Goal: Information Seeking & Learning: Learn about a topic

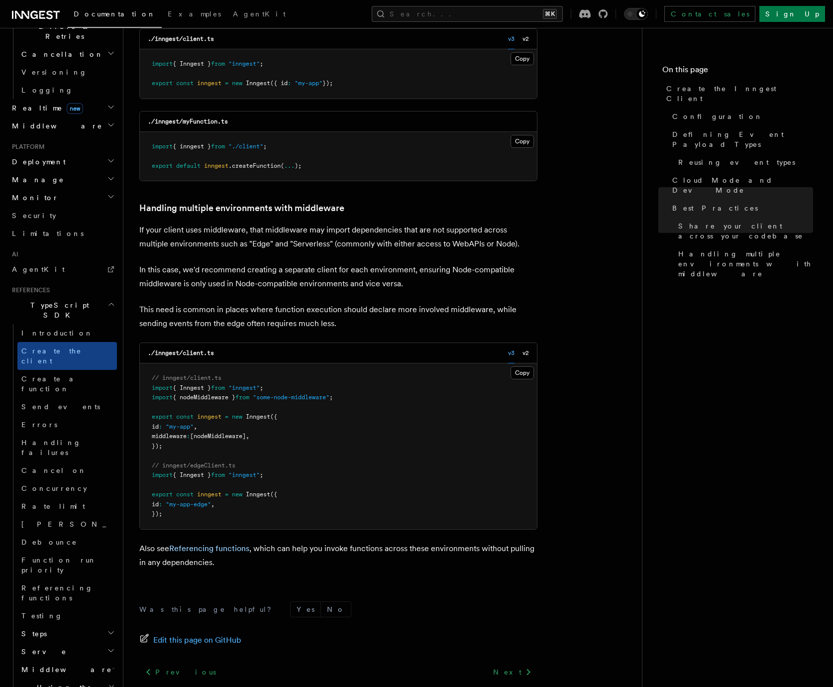
scroll to position [411, 0]
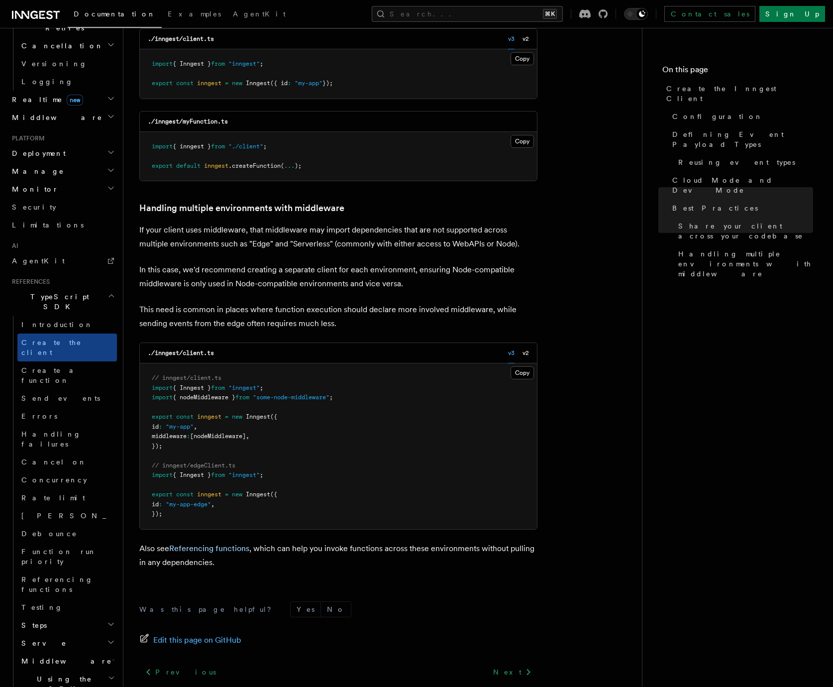
click at [61, 616] on h2 "Steps" at bounding box center [67, 625] width 100 height 18
click at [58, 634] on h2 "Serve" at bounding box center [67, 643] width 100 height 18
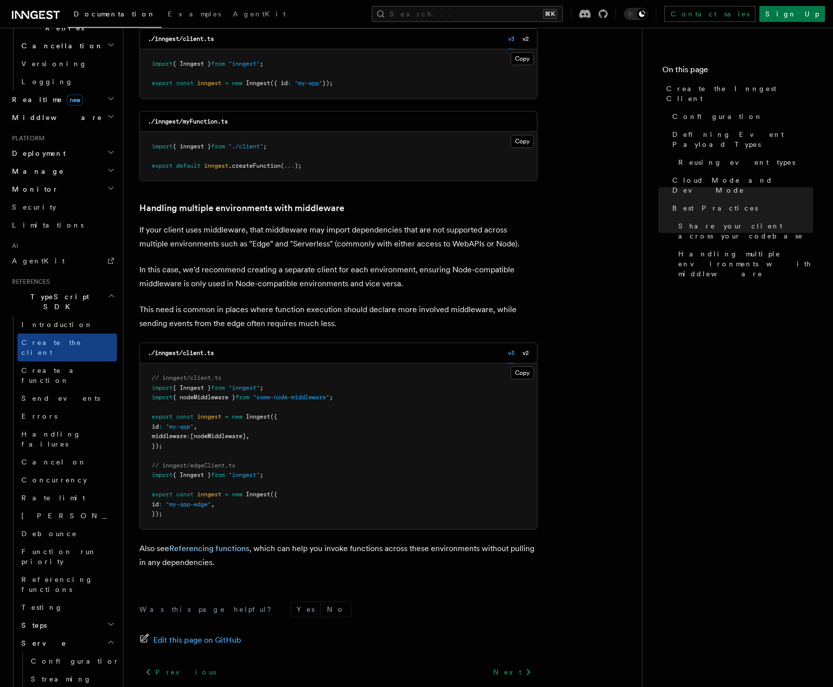
click at [58, 634] on h2 "Serve" at bounding box center [67, 643] width 100 height 18
click at [75, 652] on h2 "Middleware" at bounding box center [67, 661] width 100 height 18
click at [72, 670] on h2 "Using the SDK" at bounding box center [67, 684] width 100 height 28
click at [69, 670] on h2 "Using the SDK" at bounding box center [67, 684] width 100 height 28
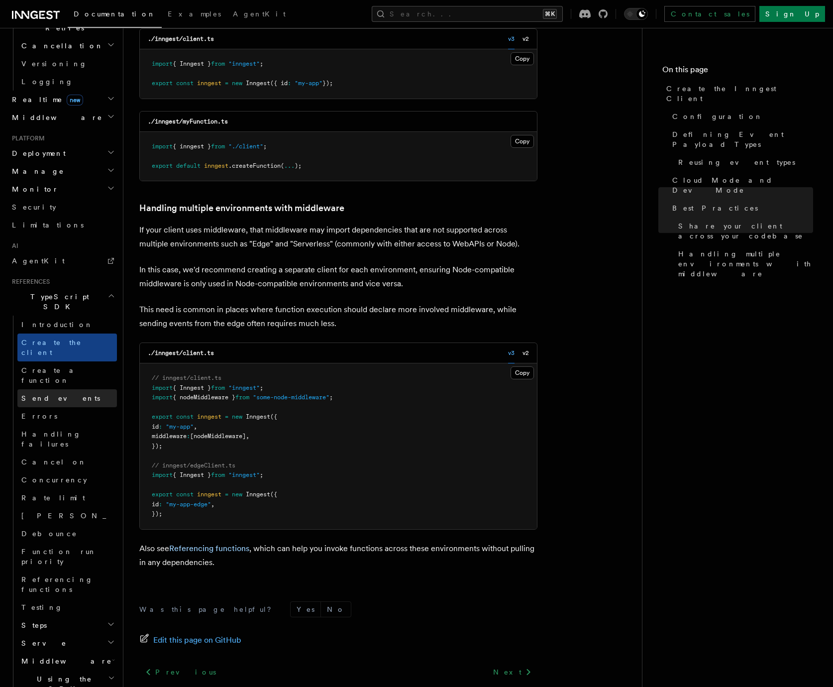
click at [61, 389] on link "Send events" at bounding box center [67, 398] width 100 height 18
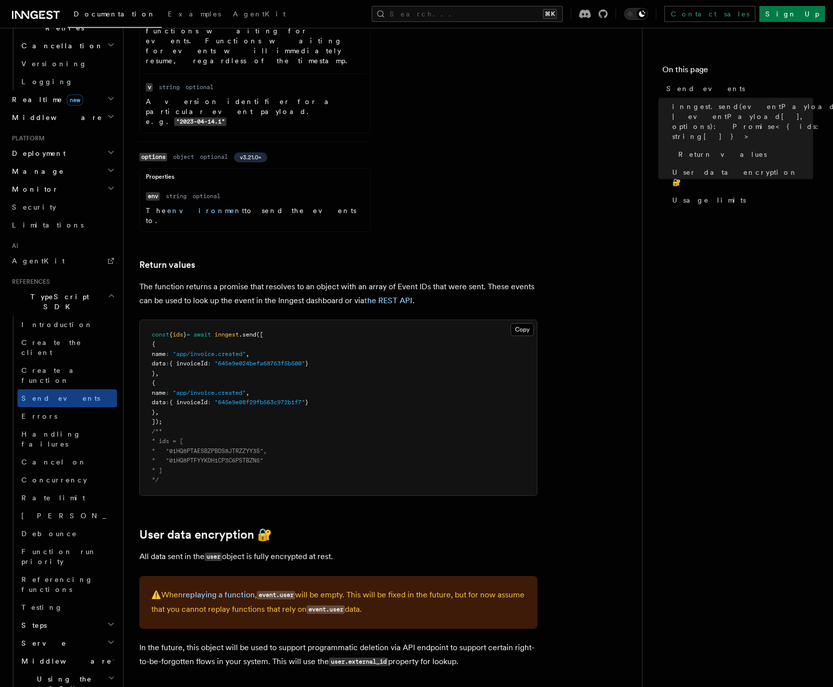
scroll to position [991, 0]
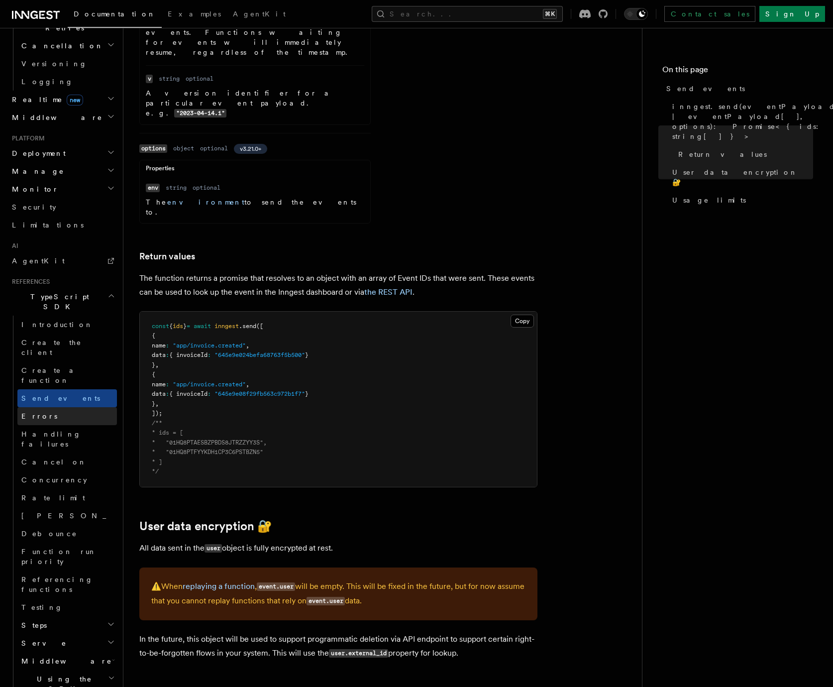
click at [83, 407] on link "Errors" at bounding box center [67, 416] width 100 height 18
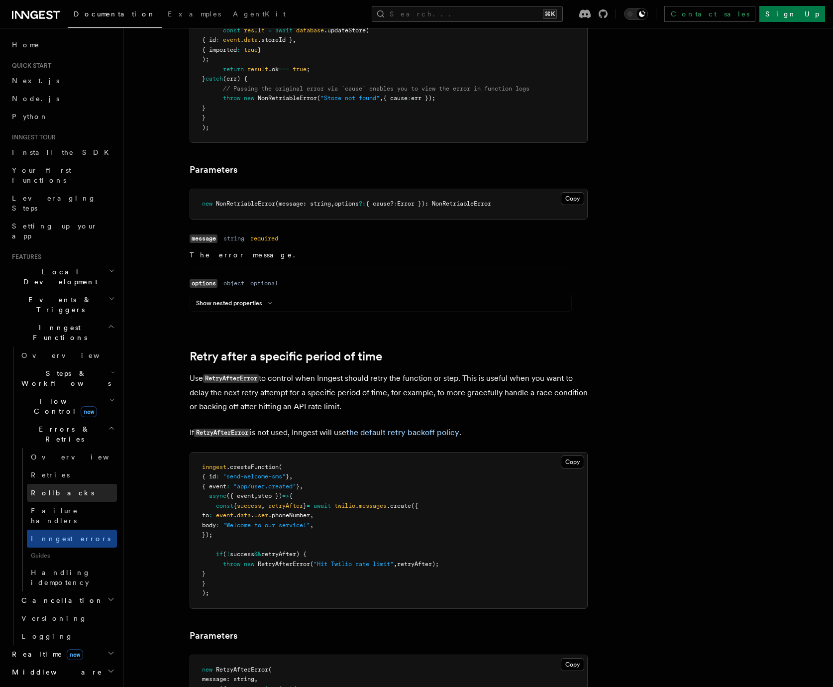
scroll to position [118, 0]
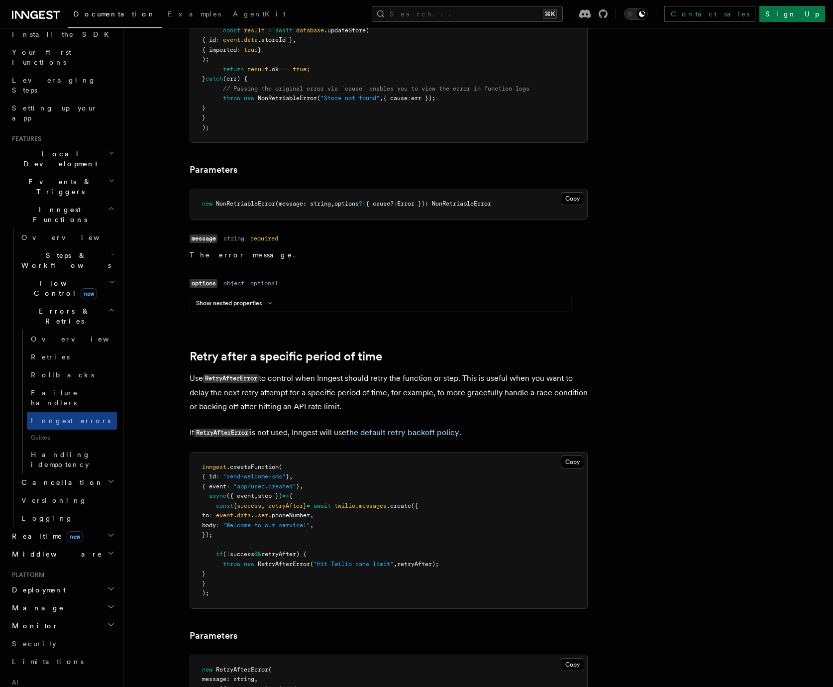
click at [49, 306] on span "Errors & Retries" at bounding box center [62, 316] width 91 height 20
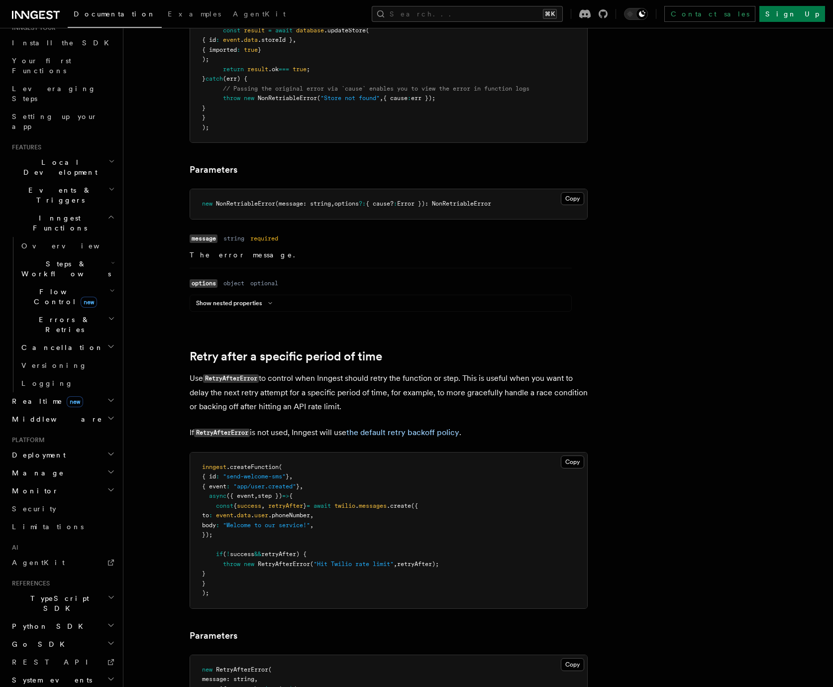
click at [49, 213] on span "Inngest Functions" at bounding box center [58, 223] width 100 height 20
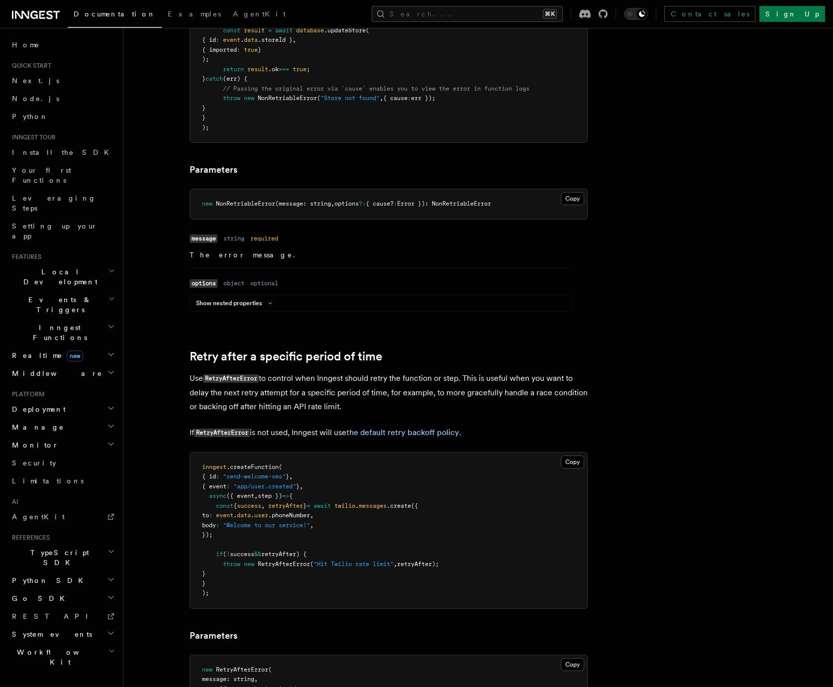
click at [46, 322] on span "Inngest Functions" at bounding box center [58, 332] width 100 height 20
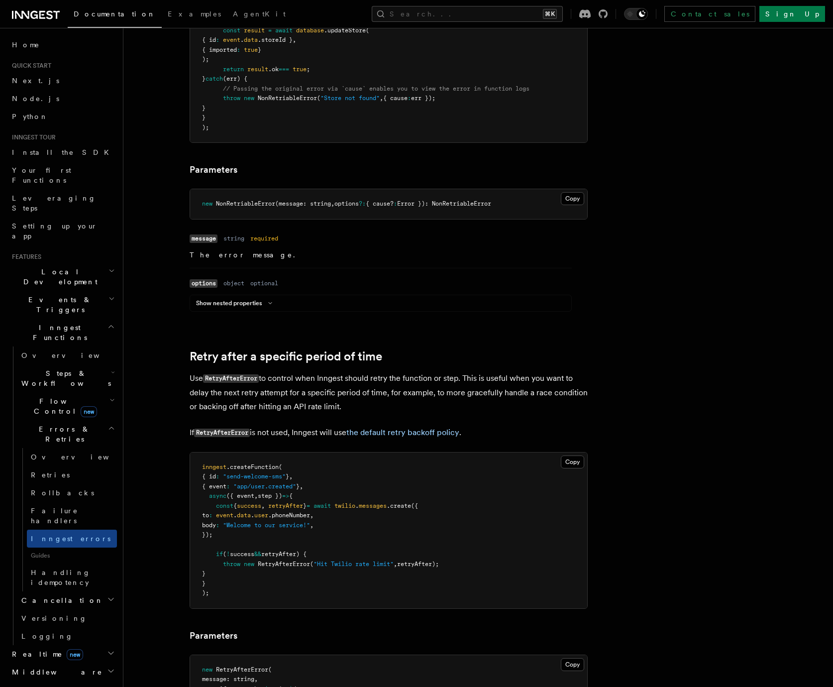
click at [73, 420] on h2 "Errors & Retries" at bounding box center [67, 434] width 100 height 28
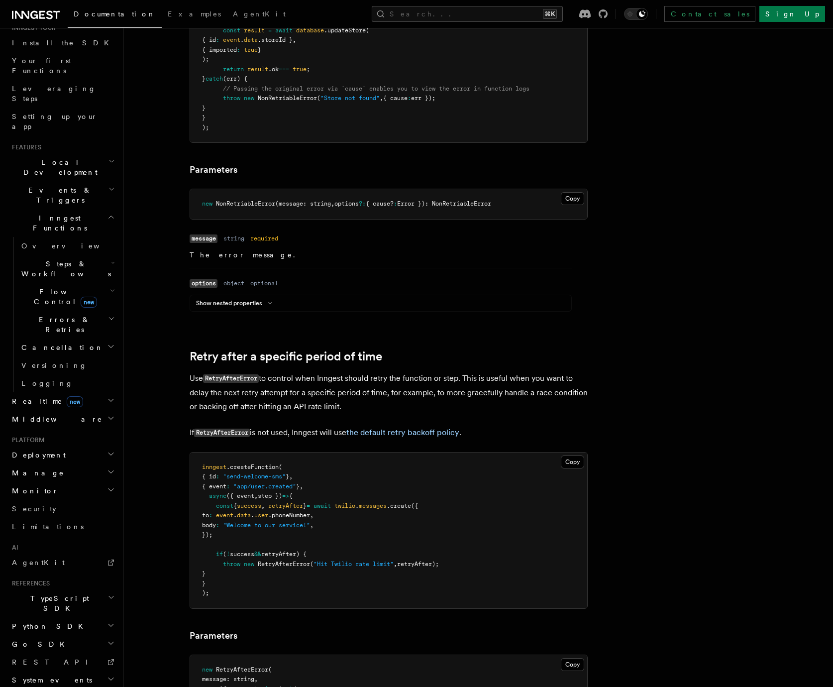
scroll to position [749, 0]
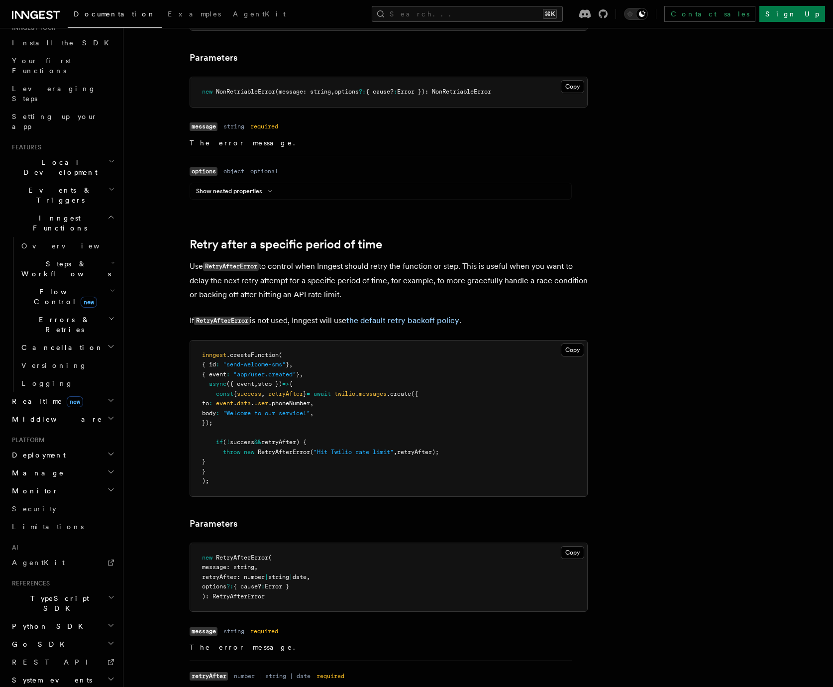
click at [52, 589] on h2 "TypeScript SDK" at bounding box center [62, 603] width 109 height 28
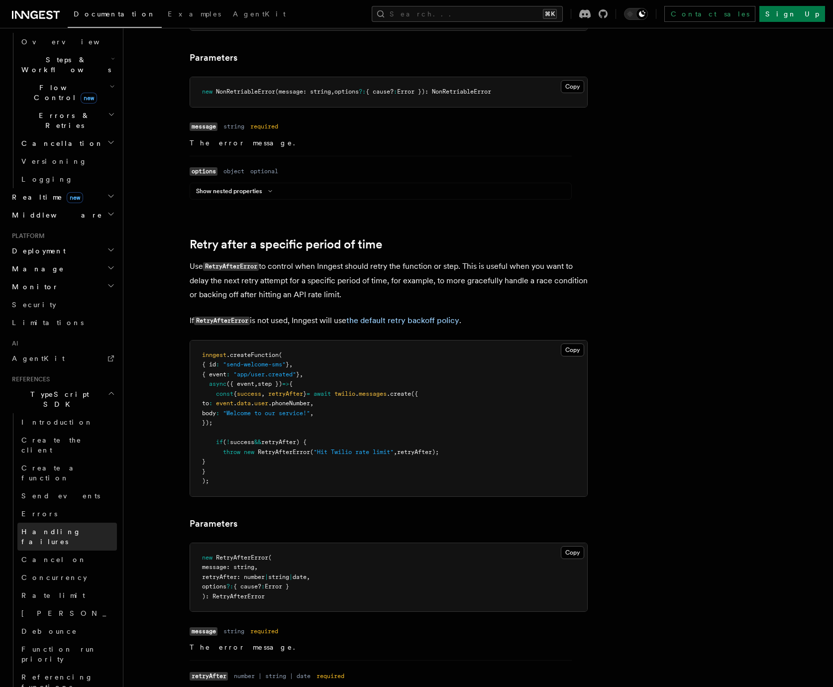
scroll to position [382, 0]
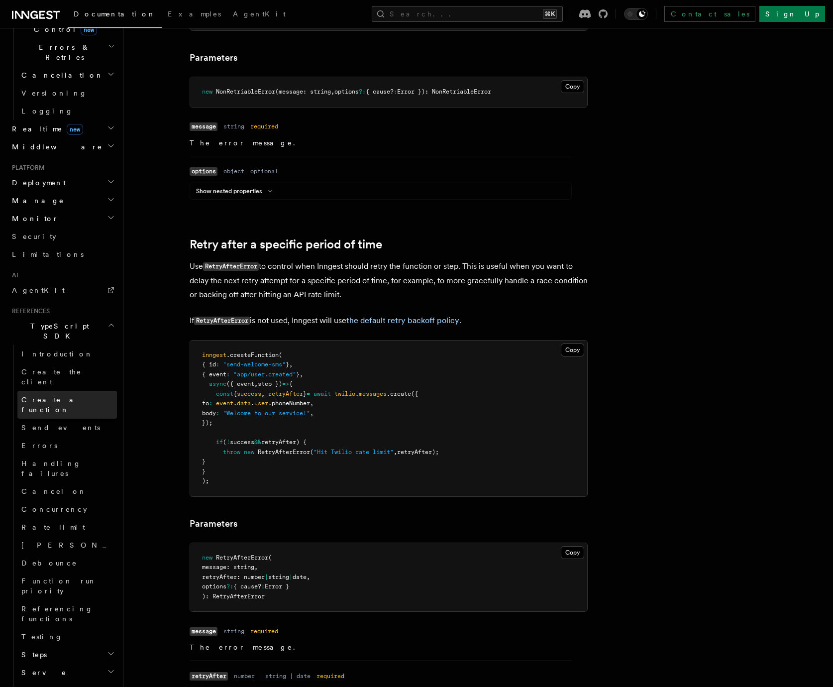
click at [69, 396] on span "Create a function" at bounding box center [50, 405] width 59 height 18
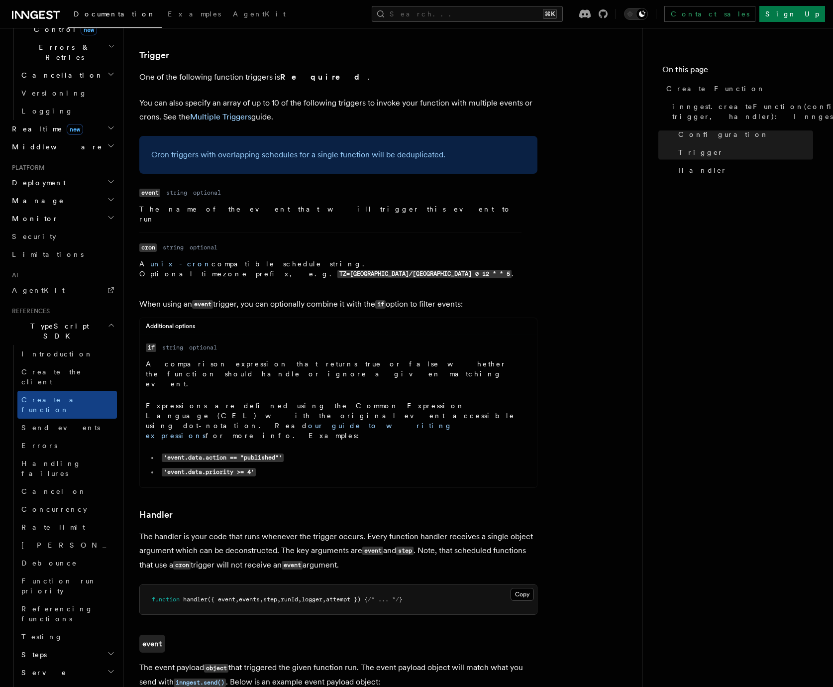
scroll to position [1335, 0]
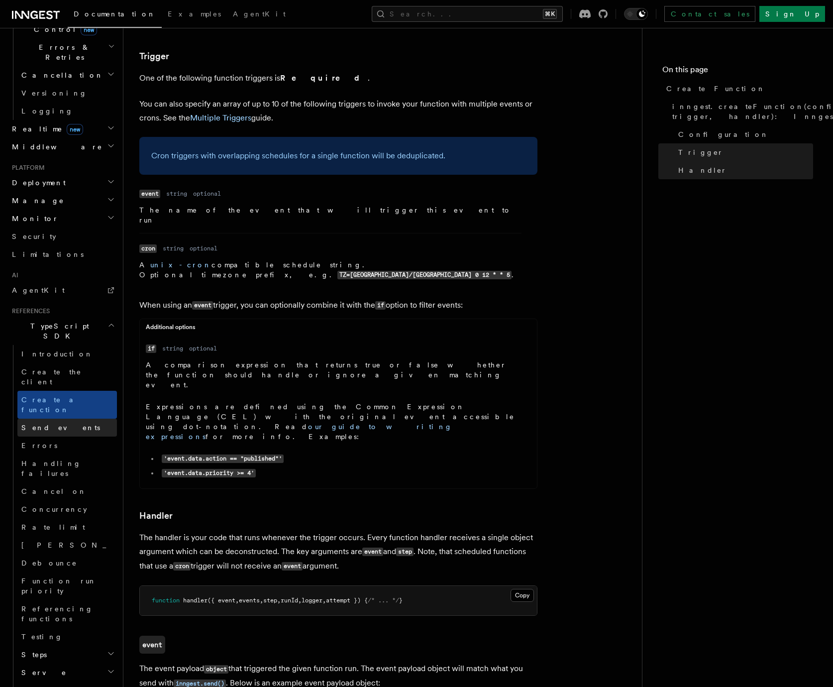
click at [76, 418] on link "Send events" at bounding box center [67, 427] width 100 height 18
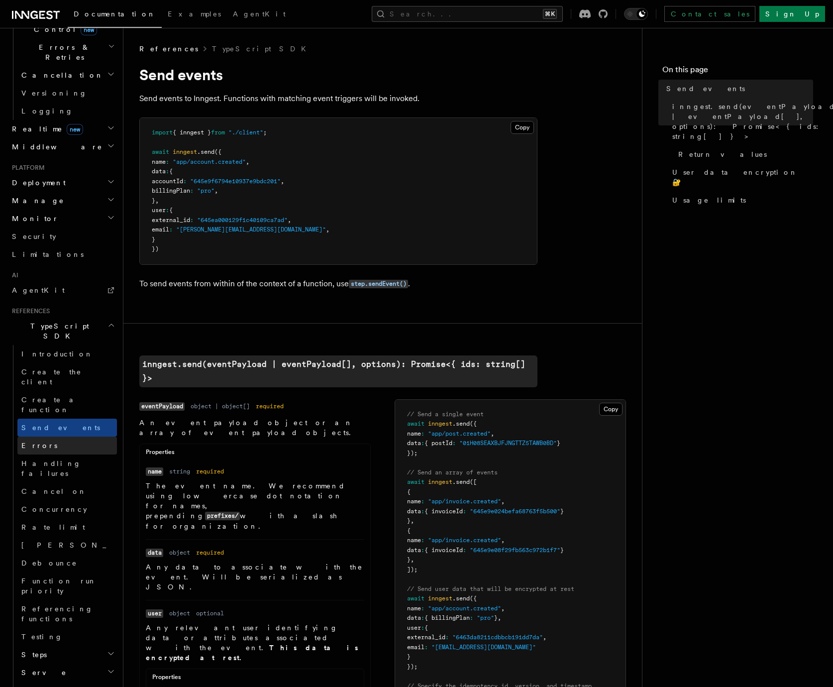
click at [75, 436] on link "Errors" at bounding box center [67, 445] width 100 height 18
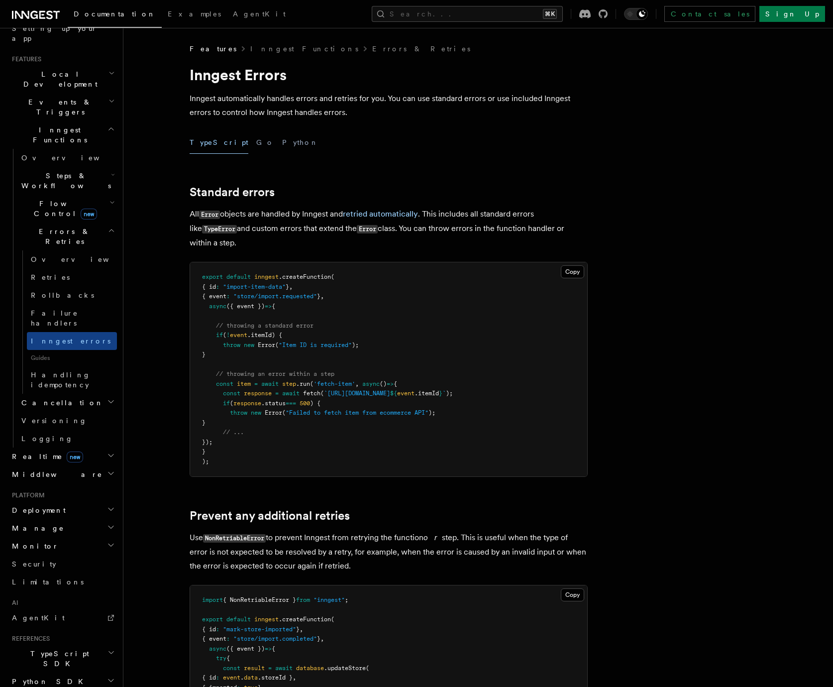
scroll to position [233, 0]
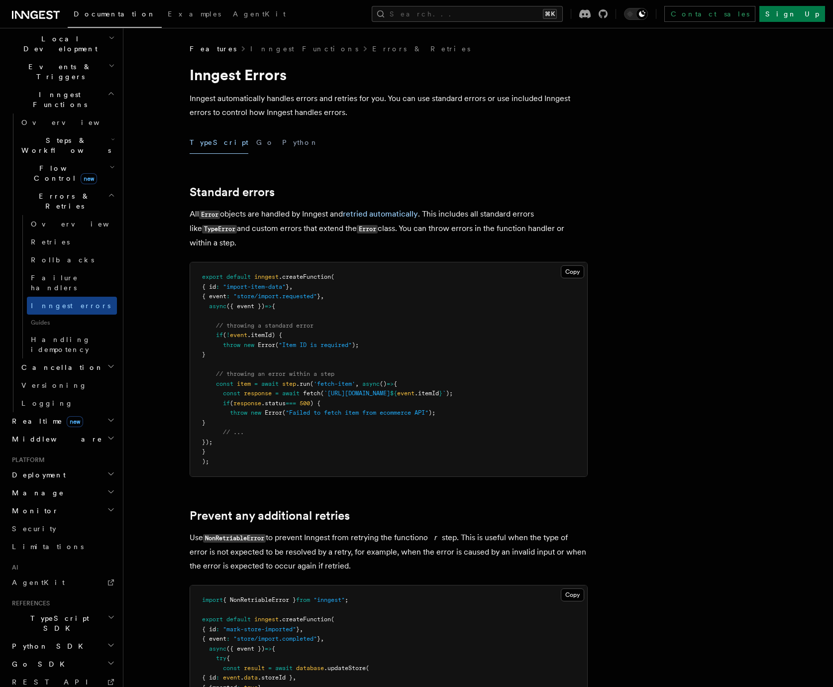
click at [48, 613] on span "TypeScript SDK" at bounding box center [58, 623] width 100 height 20
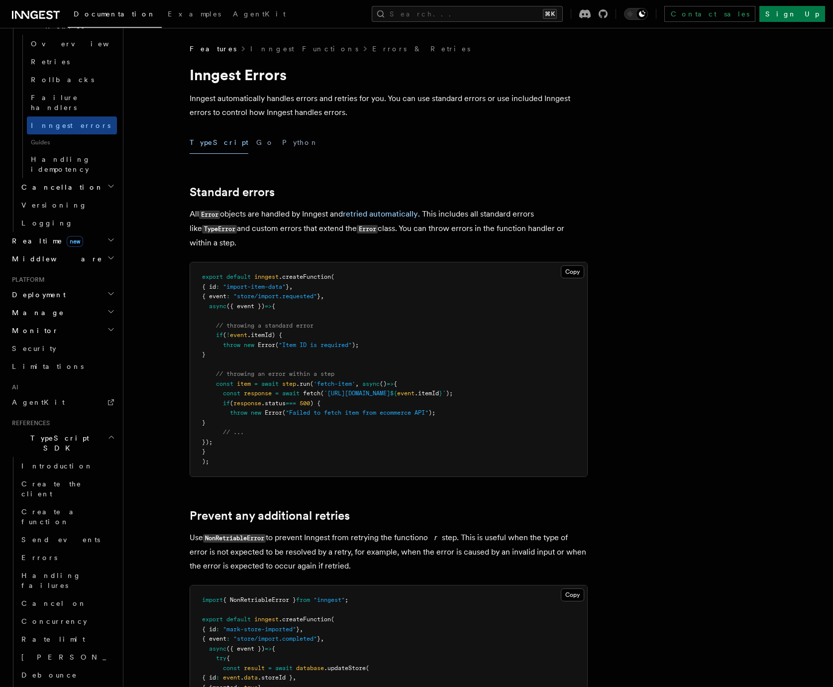
scroll to position [430, 0]
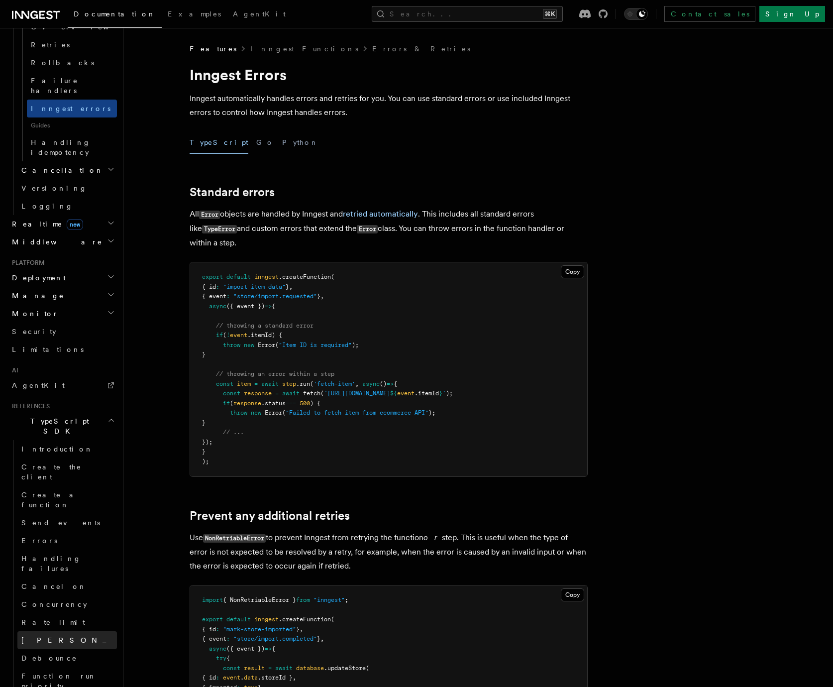
click at [46, 635] on span "[PERSON_NAME]" at bounding box center [94, 640] width 146 height 10
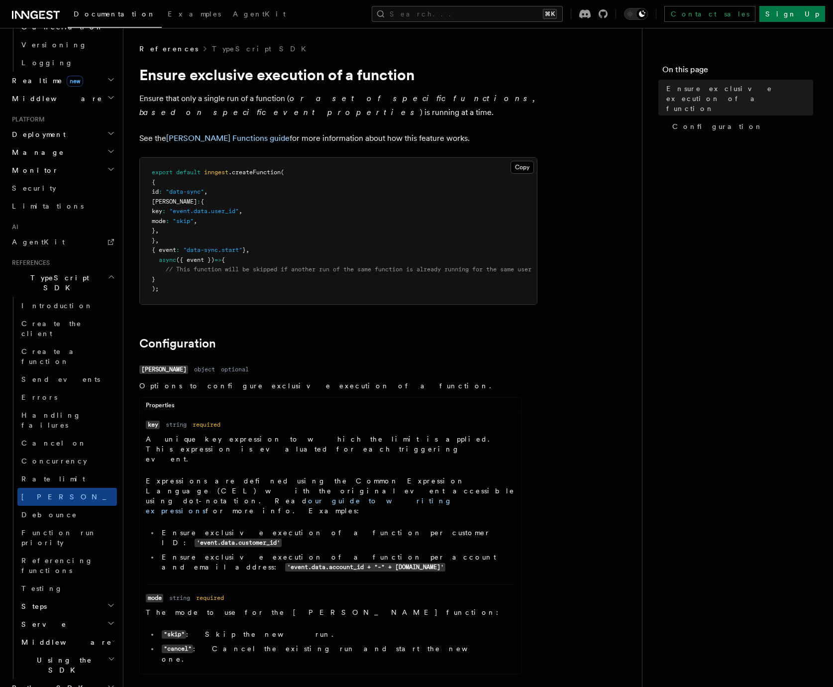
scroll to position [432, 0]
